Goal: Information Seeking & Learning: Check status

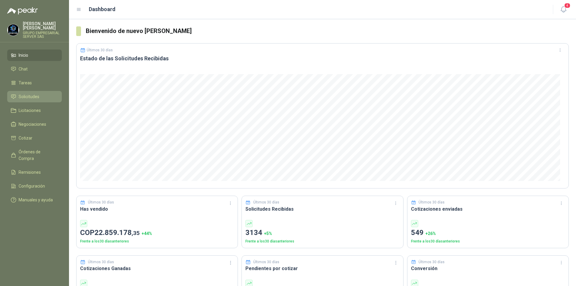
click at [22, 95] on span "Solicitudes" at bounding box center [29, 96] width 21 height 7
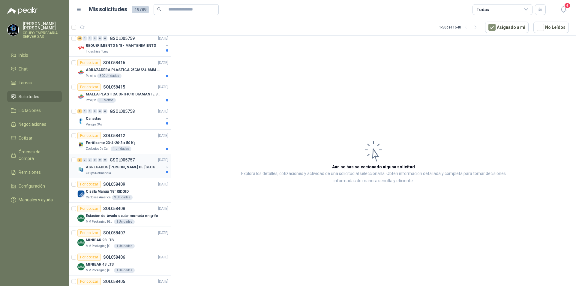
scroll to position [90, 0]
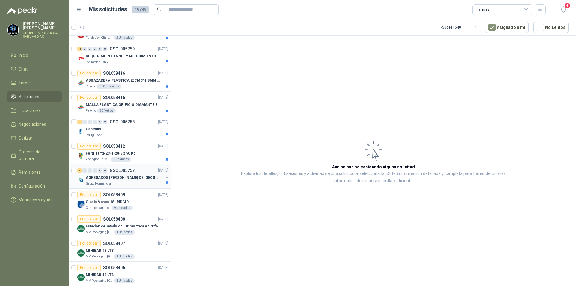
click at [116, 182] on div "Grupo Normandía" at bounding box center [125, 183] width 78 height 5
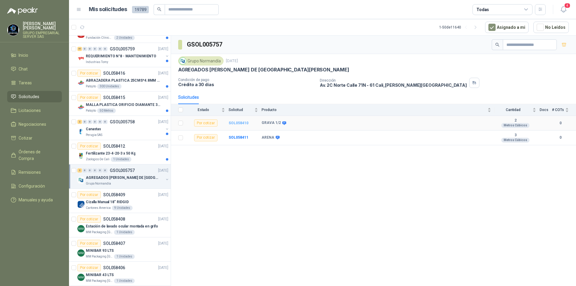
click at [243, 122] on b "SOL058410" at bounding box center [238, 123] width 20 height 4
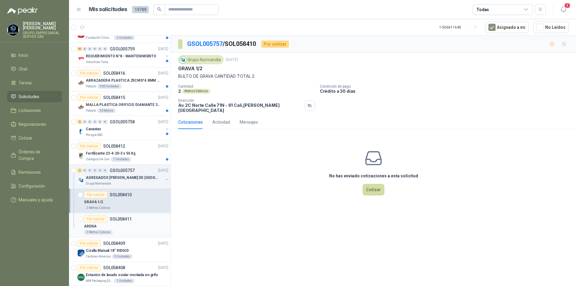
click at [98, 227] on div "ARENA" at bounding box center [126, 225] width 84 height 7
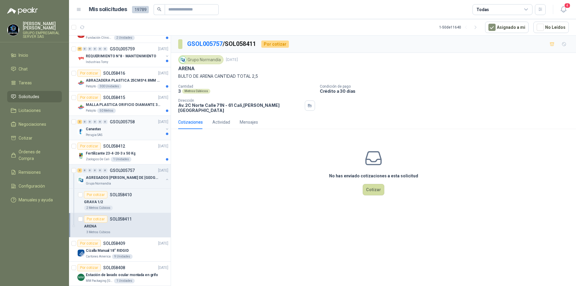
click at [97, 127] on p "Canastas" at bounding box center [93, 129] width 15 height 6
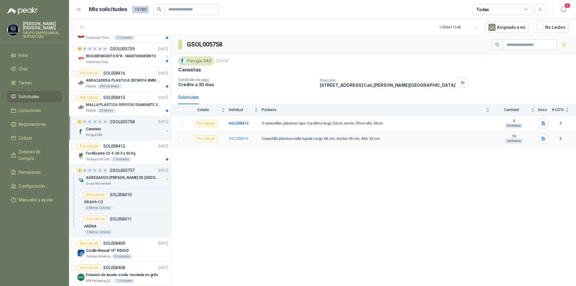
click at [234, 138] on b "SOL058414" at bounding box center [238, 138] width 20 height 4
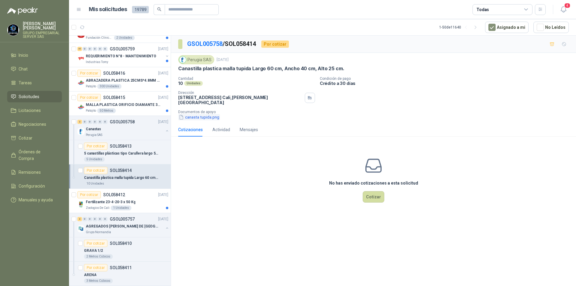
click at [204, 115] on button "canasta tupida.png" at bounding box center [199, 117] width 42 height 6
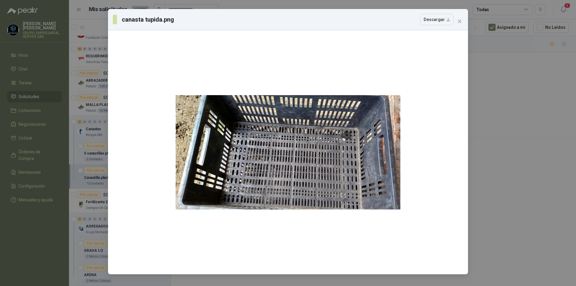
click at [474, 190] on div "canasta tupida.png Descargar" at bounding box center [288, 143] width 576 height 286
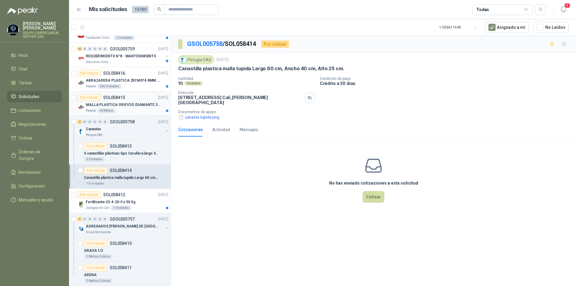
click at [126, 106] on p "MALLA PLASTICA ORIFICIO DIAMANTE 3MM" at bounding box center [123, 105] width 75 height 6
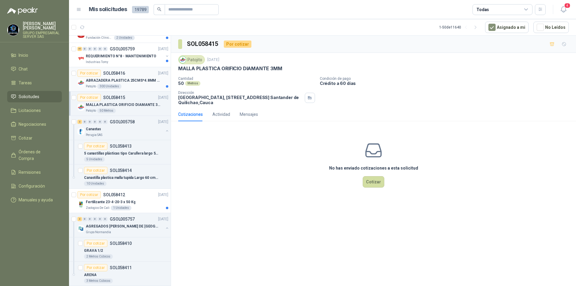
click at [115, 82] on p "ABRAZADERA PLASTICA 25CMS*4.8MM NEGRA" at bounding box center [123, 81] width 75 height 6
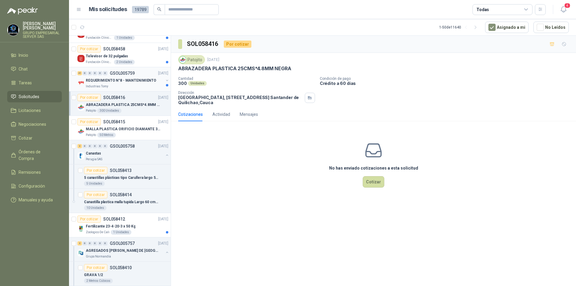
scroll to position [30, 0]
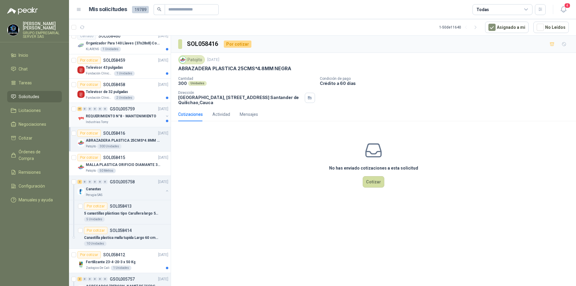
click at [106, 113] on div "REQUERIMIENTO N°8 - MANTENIMIENTO" at bounding box center [125, 115] width 78 height 7
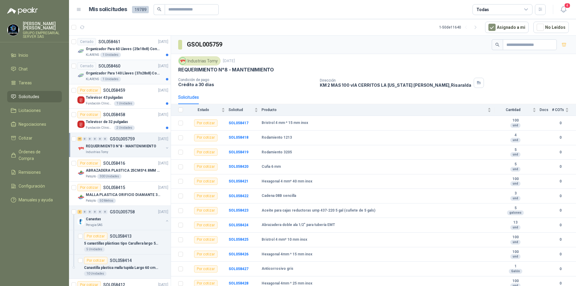
click at [137, 78] on div "KLARENS 1 Unidades" at bounding box center [127, 79] width 82 height 5
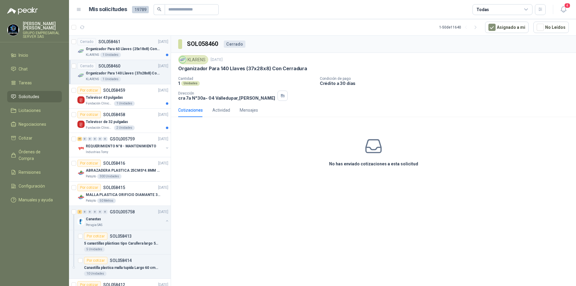
click at [137, 52] on div "Organizador Para 60 Llaves (25x18x8) Con Cerradura" at bounding box center [127, 48] width 82 height 7
